Goal: Connect with others: Connect with others

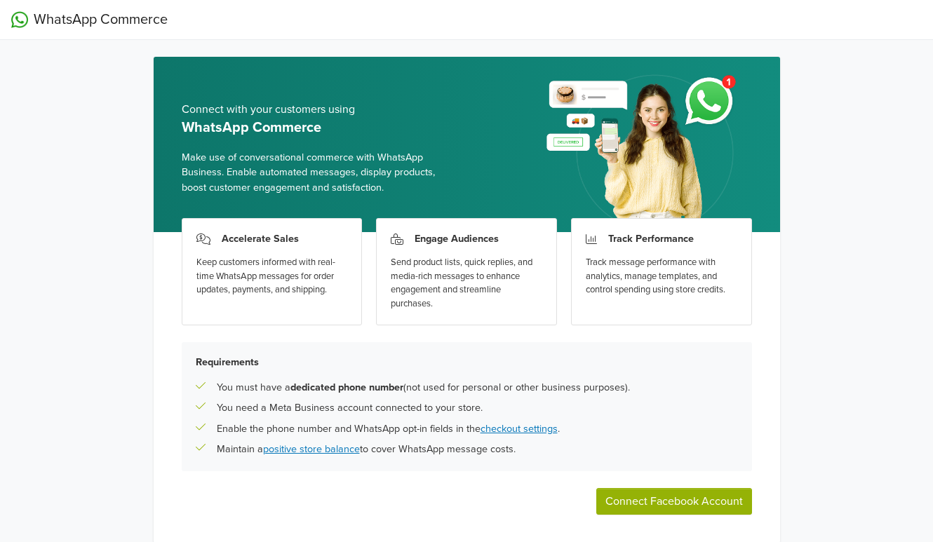
scroll to position [54, 0]
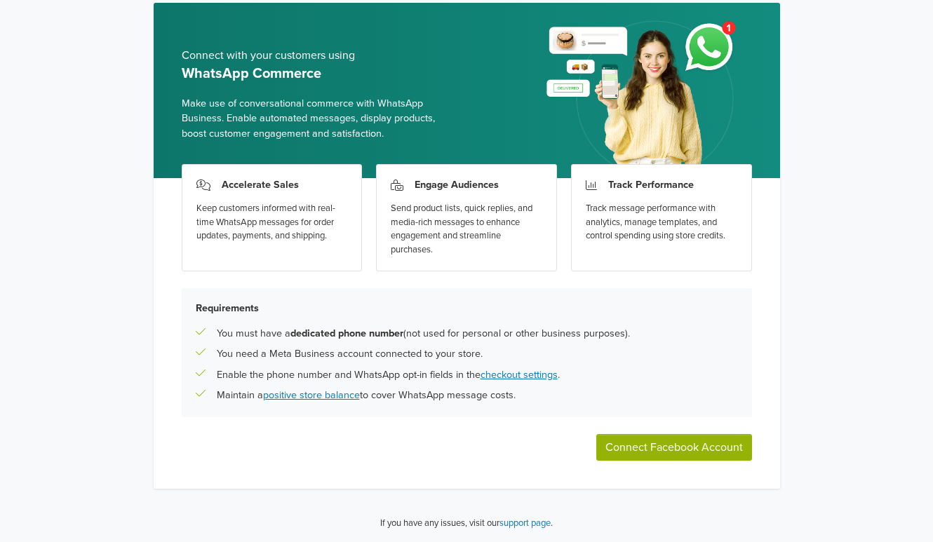
drag, startPoint x: 680, startPoint y: 445, endPoint x: 618, endPoint y: 426, distance: 65.4
click at [680, 445] on button "Connect Facebook Account" at bounding box center [674, 447] width 156 height 27
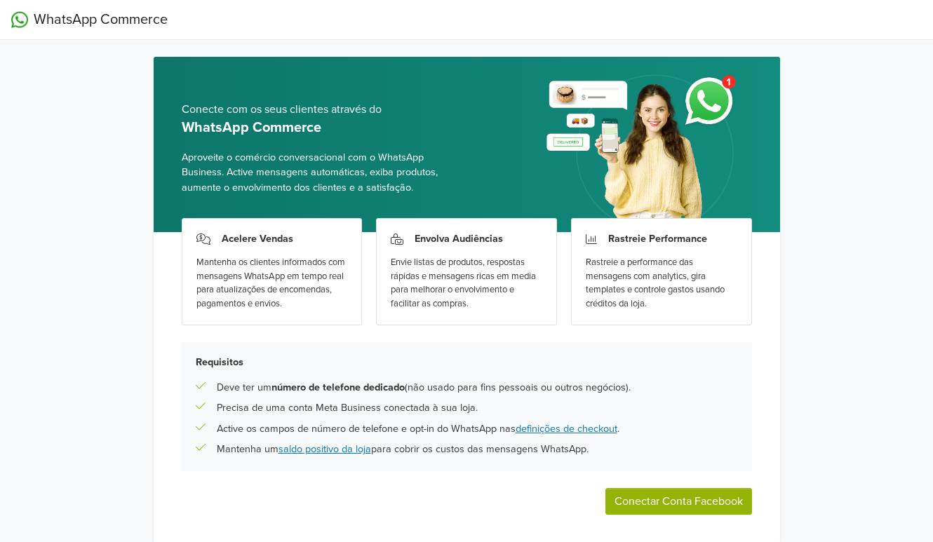
scroll to position [54, 0]
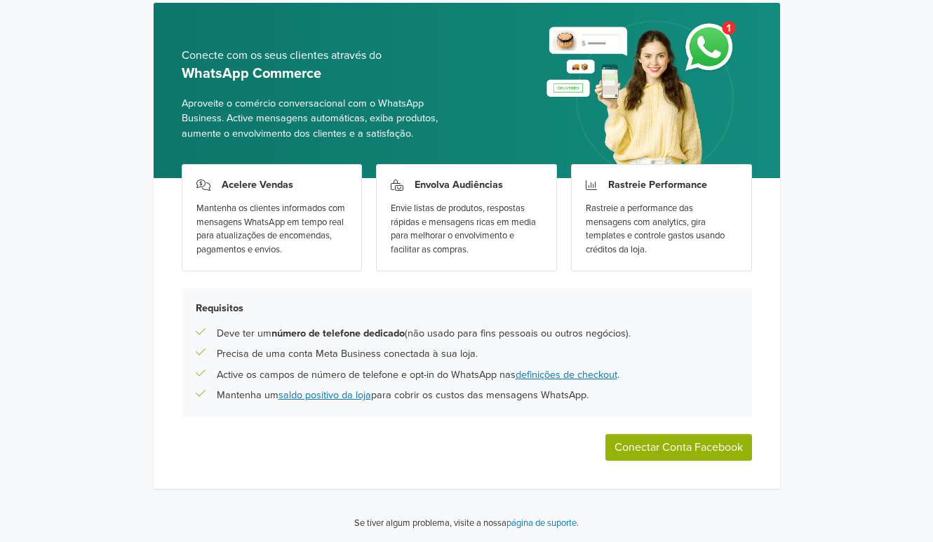
click at [653, 445] on button "Conectar Conta Facebook" at bounding box center [678, 447] width 147 height 27
